Goal: Share content

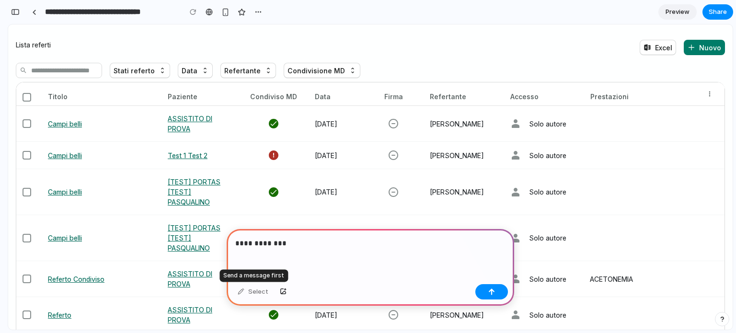
click at [244, 290] on div "Select" at bounding box center [253, 291] width 40 height 15
click at [253, 291] on div "Select" at bounding box center [253, 291] width 40 height 15
click at [293, 247] on div "**********" at bounding box center [369, 254] width 287 height 51
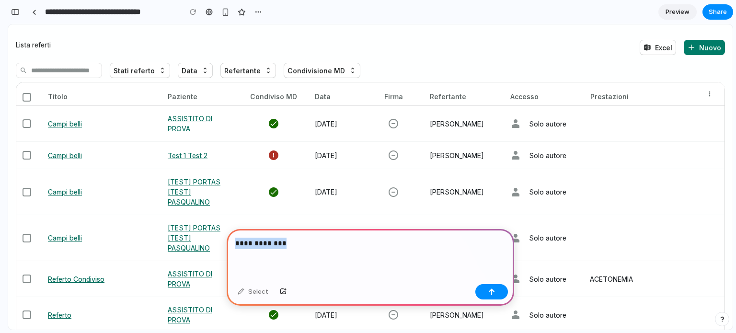
click at [293, 247] on div "**********" at bounding box center [369, 254] width 287 height 51
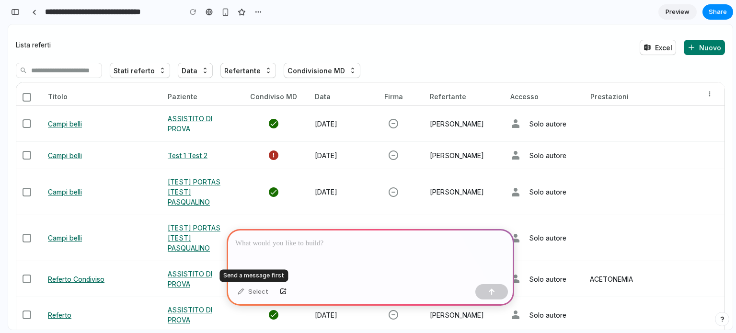
click at [260, 291] on div "Select" at bounding box center [253, 291] width 40 height 15
click at [300, 238] on p at bounding box center [368, 243] width 266 height 11
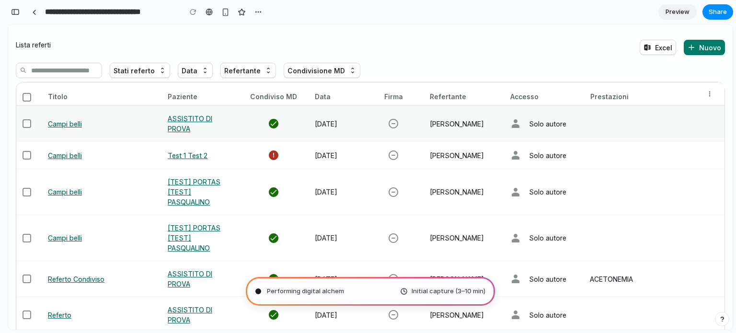
type input "**********"
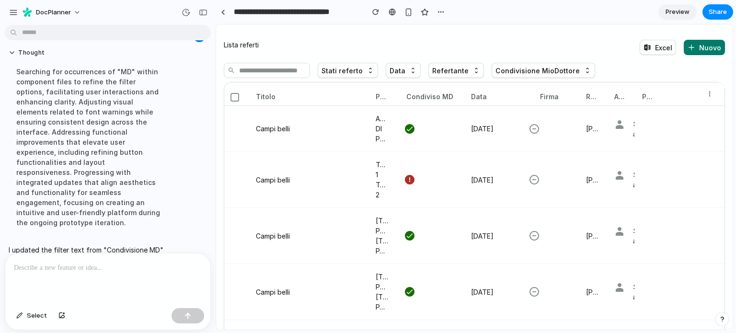
scroll to position [78, 0]
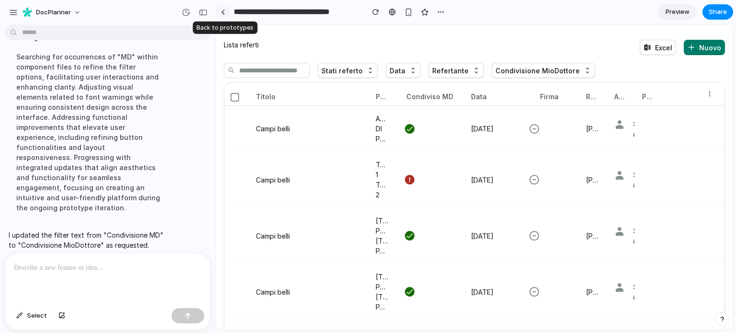
click at [222, 10] on div at bounding box center [223, 12] width 4 height 5
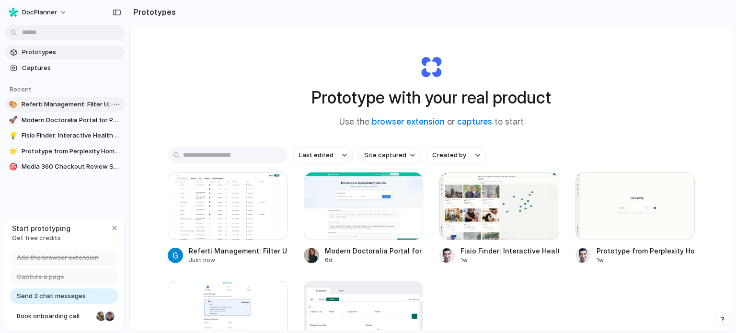
click at [60, 101] on span "Referti Management: Filter Update" at bounding box center [71, 105] width 99 height 10
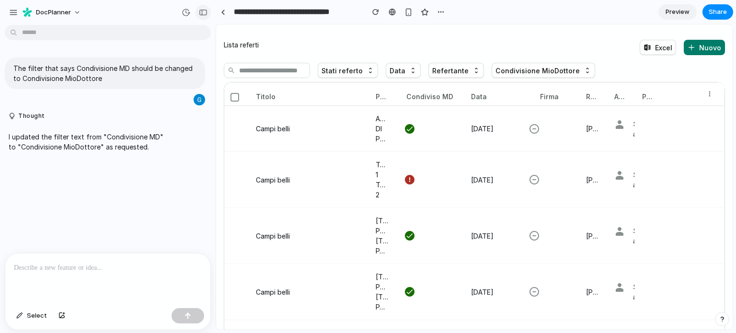
click at [203, 9] on div "button" at bounding box center [203, 12] width 9 height 7
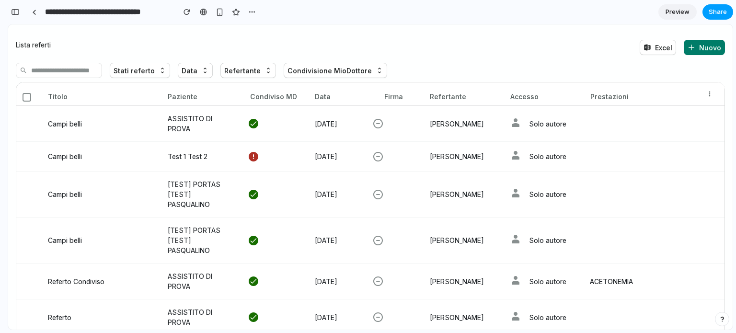
click at [715, 11] on span "Share" at bounding box center [717, 12] width 18 height 10
click at [467, 17] on div "Share ' Referti Management: Filter Update ' Invite [PERSON_NAME] Creator Anyone…" at bounding box center [368, 166] width 736 height 333
click at [708, 13] on button "Share" at bounding box center [717, 11] width 31 height 15
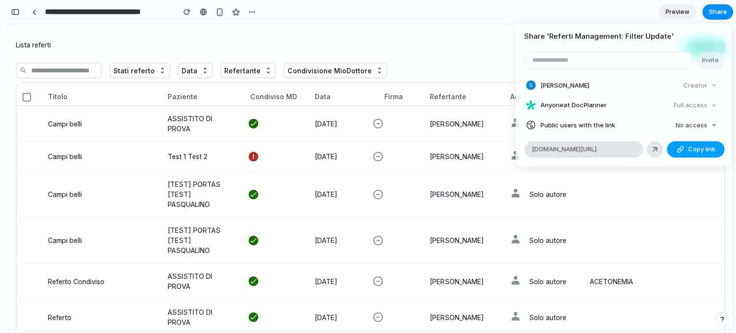
click at [690, 147] on span "Copy link" at bounding box center [701, 150] width 27 height 10
click at [654, 233] on div "Share ' Referti Management: Filter Update ' Invite [PERSON_NAME] Creator Anyone…" at bounding box center [368, 166] width 736 height 333
